Goal: Information Seeking & Learning: Learn about a topic

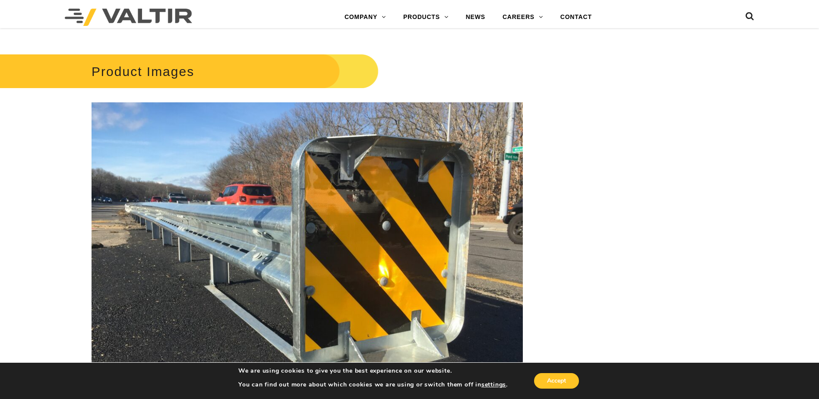
scroll to position [869, 0]
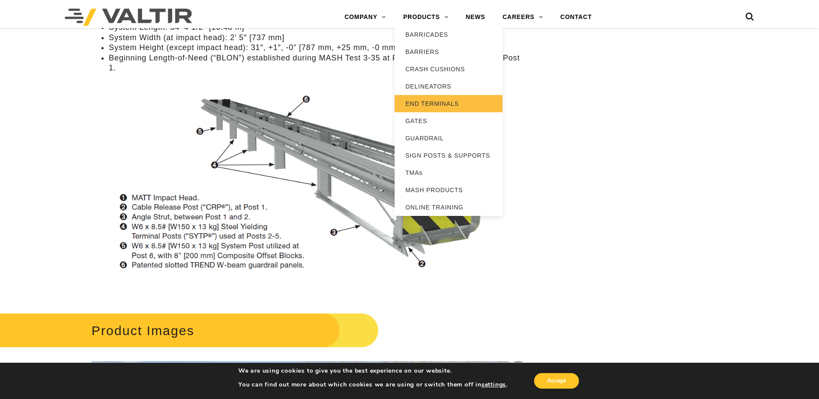
click at [444, 104] on link "END TERMINALS" at bounding box center [449, 103] width 108 height 17
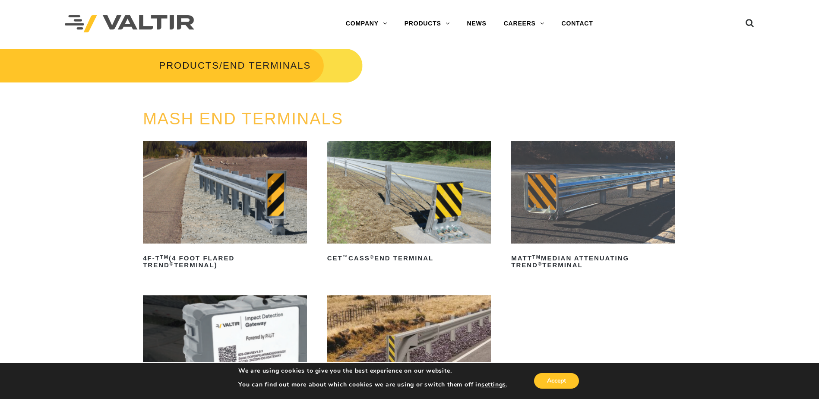
scroll to position [130, 0]
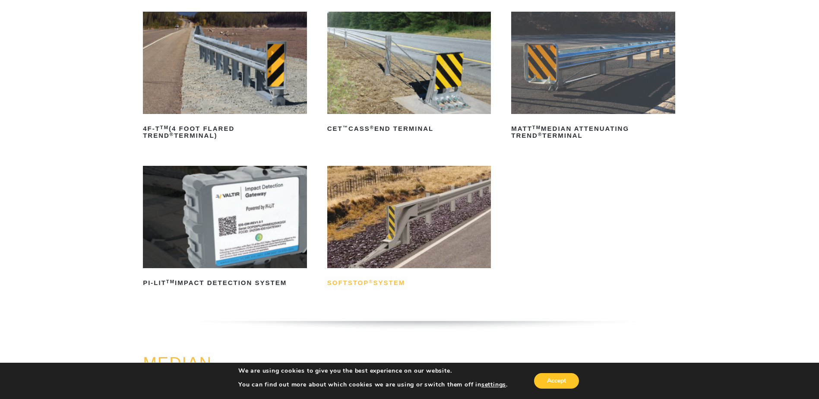
click at [373, 286] on h2 "SoftStop ® System" at bounding box center [409, 283] width 164 height 14
